Goal: Find specific page/section: Find specific page/section

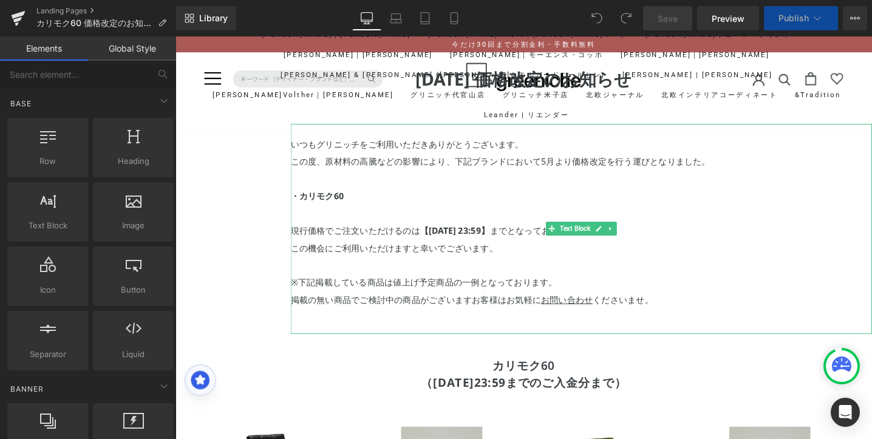
click at [445, 238] on strong "【[DATE] 23:59】" at bounding box center [469, 241] width 73 height 12
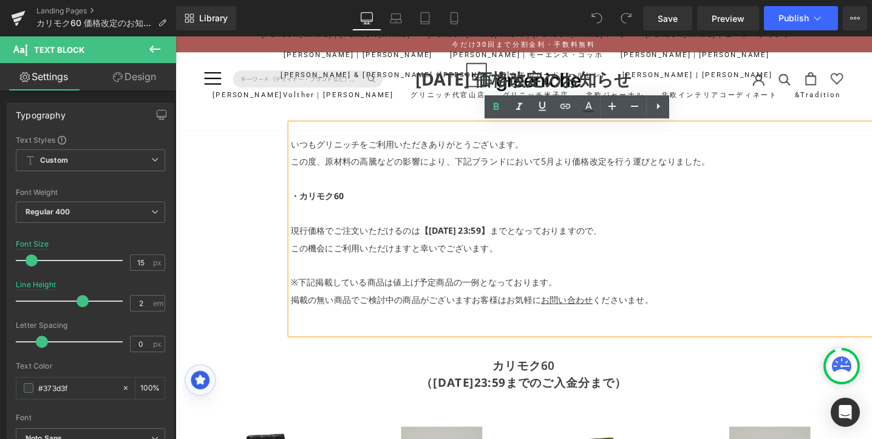
click at [442, 241] on strong "【[DATE] 23:59】" at bounding box center [469, 241] width 73 height 12
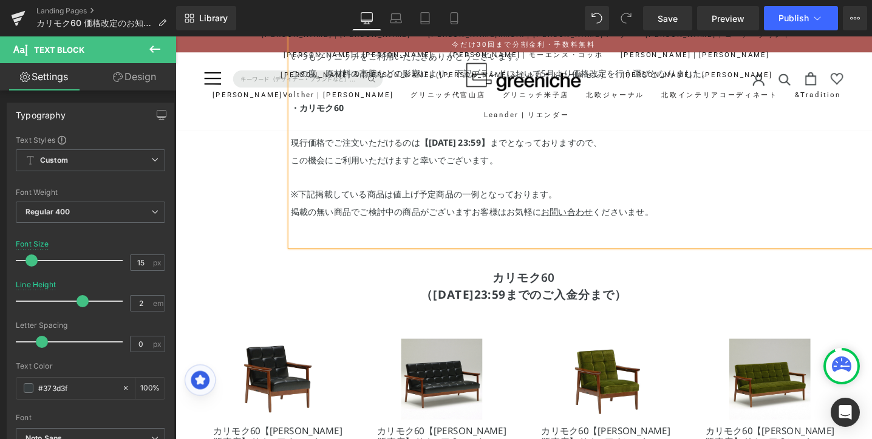
scroll to position [148, 0]
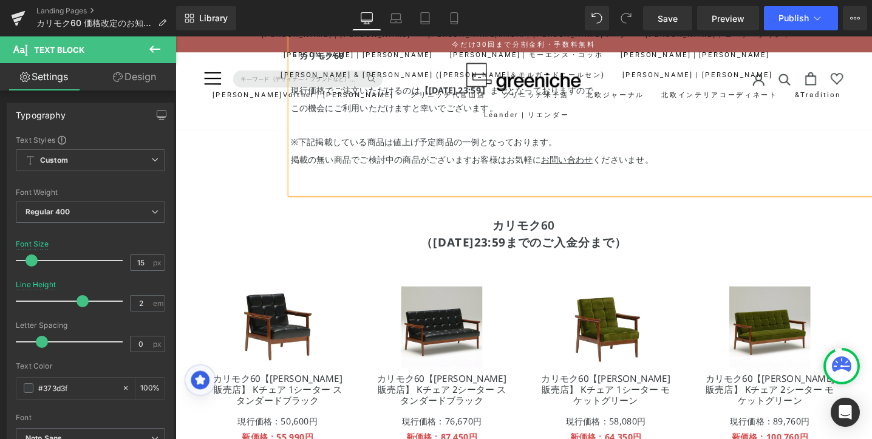
click at [453, 253] on strong "（[DATE]23:59までのご入金分まで）" at bounding box center [543, 253] width 217 height 16
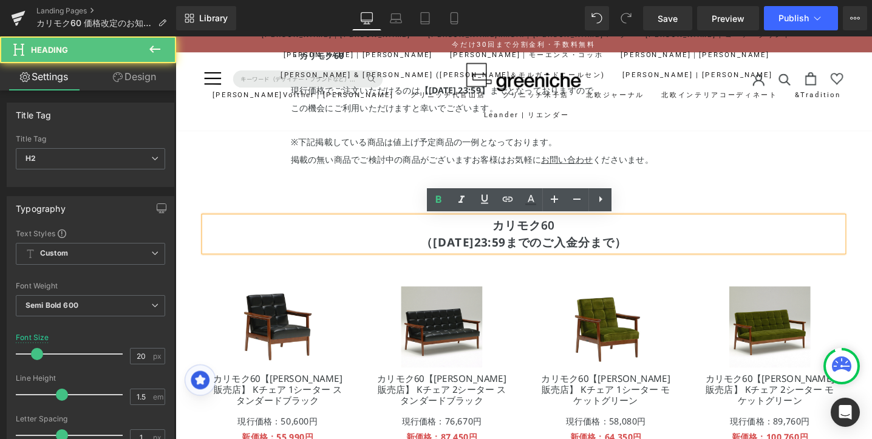
click at [436, 253] on strong "（[DATE]23:59までのご入金分まで）" at bounding box center [543, 253] width 217 height 16
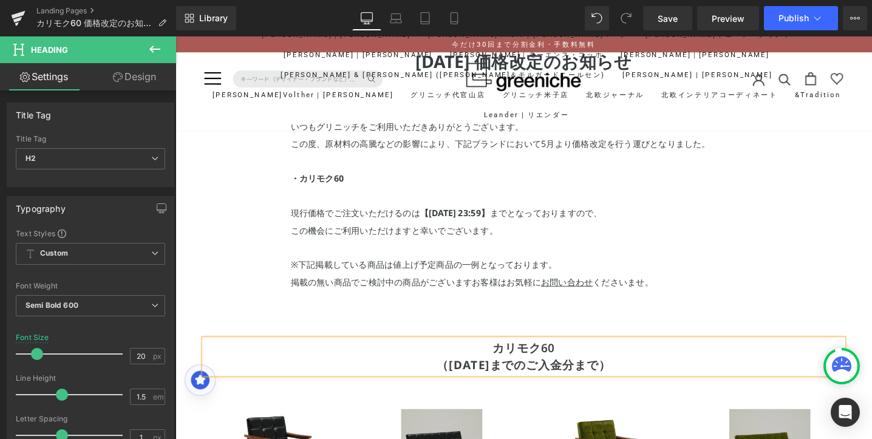
scroll to position [0, 0]
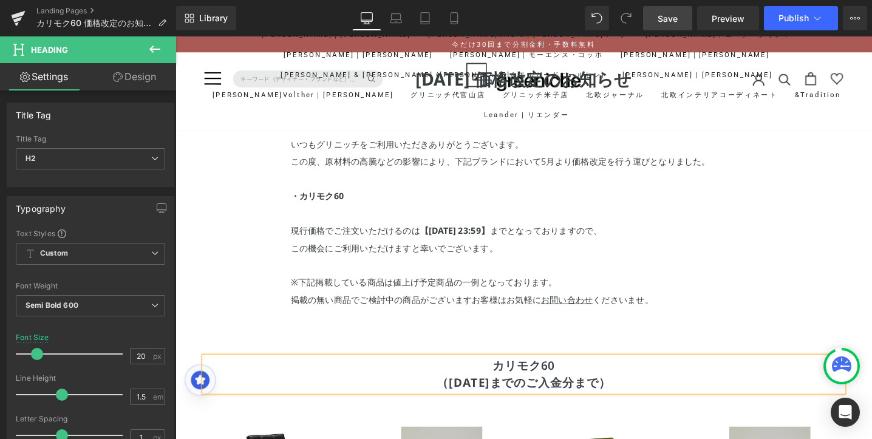
click at [673, 22] on span "Save" at bounding box center [667, 18] width 20 height 13
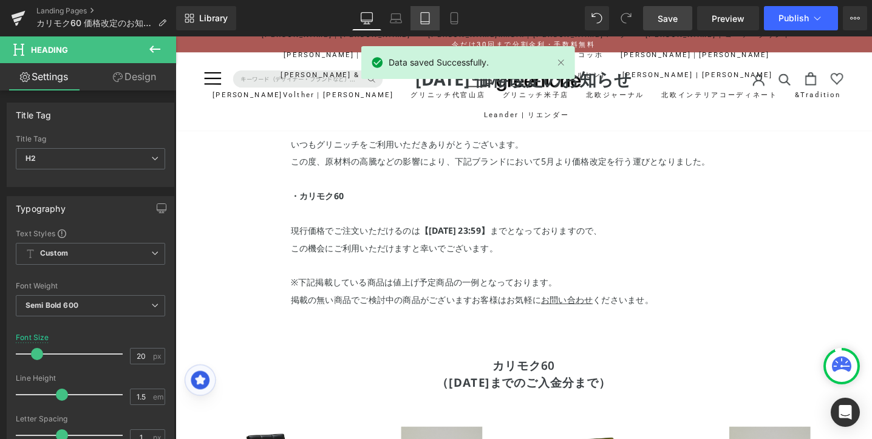
click at [413, 16] on link "Tablet" at bounding box center [424, 18] width 29 height 24
type input "100"
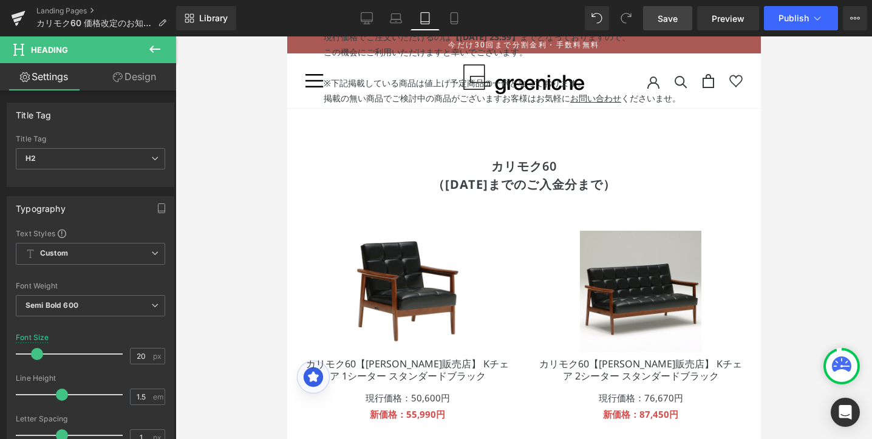
scroll to position [110, 0]
